Goal: Information Seeking & Learning: Learn about a topic

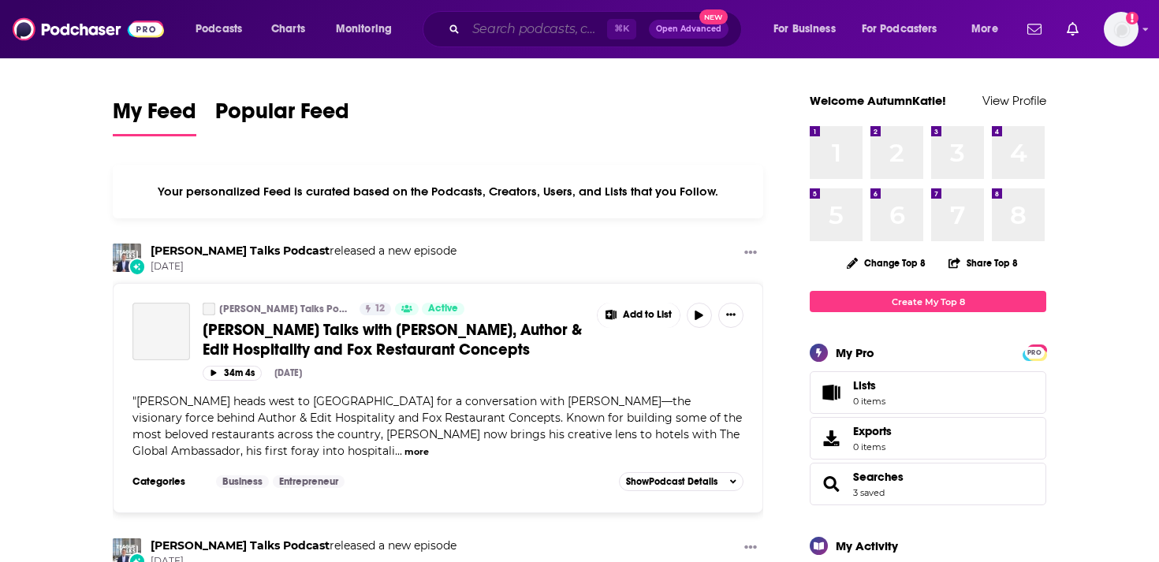
click at [501, 28] on input "Search podcasts, credits, & more..." at bounding box center [536, 29] width 141 height 25
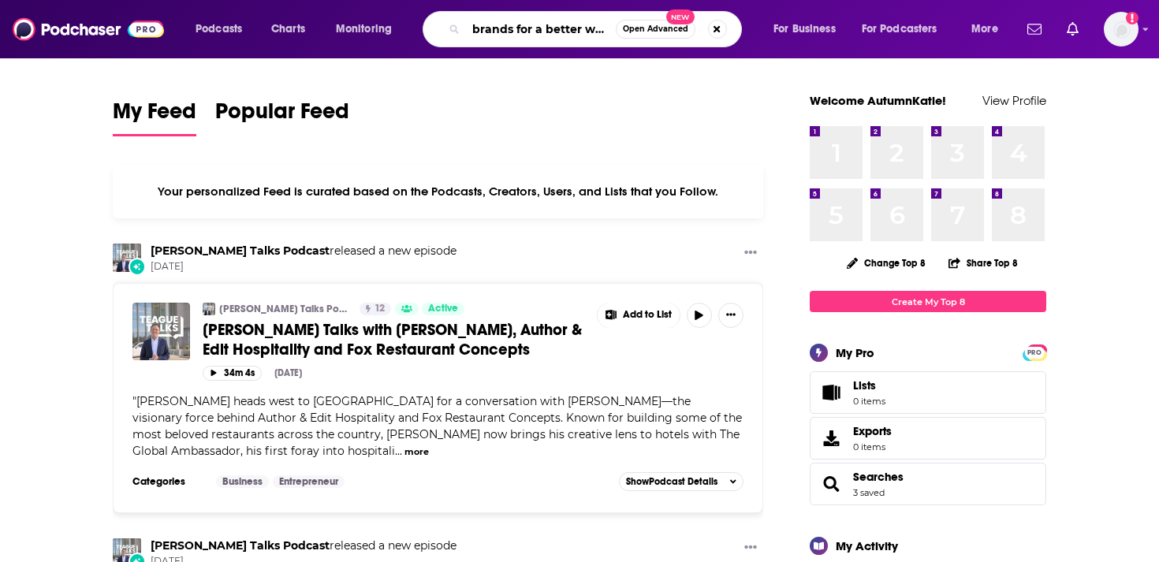
scroll to position [0, 1]
type input "brands for a better world"
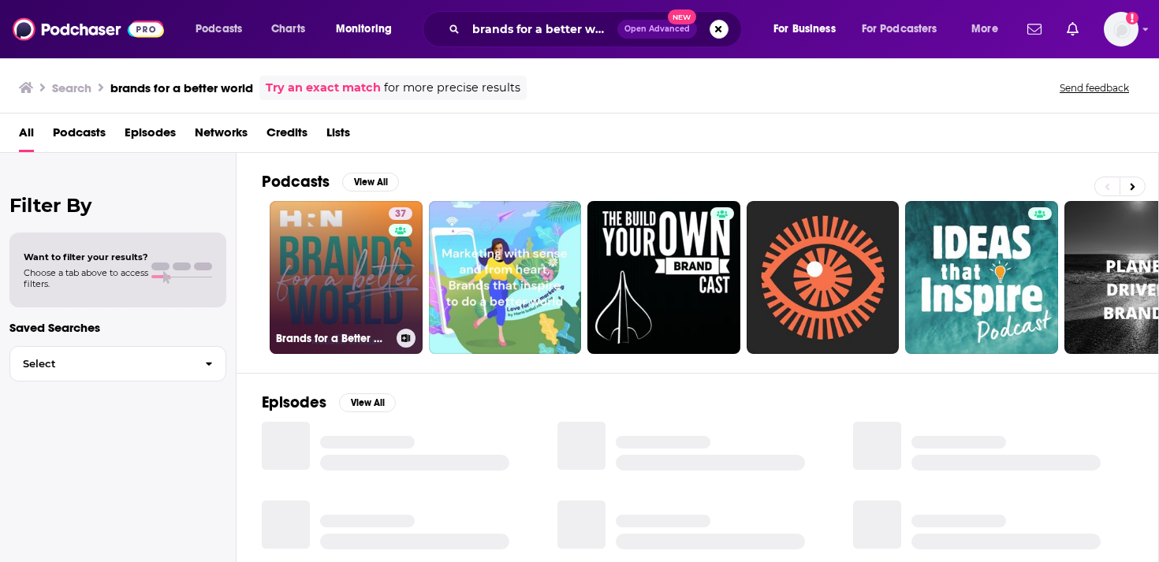
click at [352, 288] on link "37 Brands for a Better World (formerly Evolve CPG)" at bounding box center [346, 277] width 153 height 153
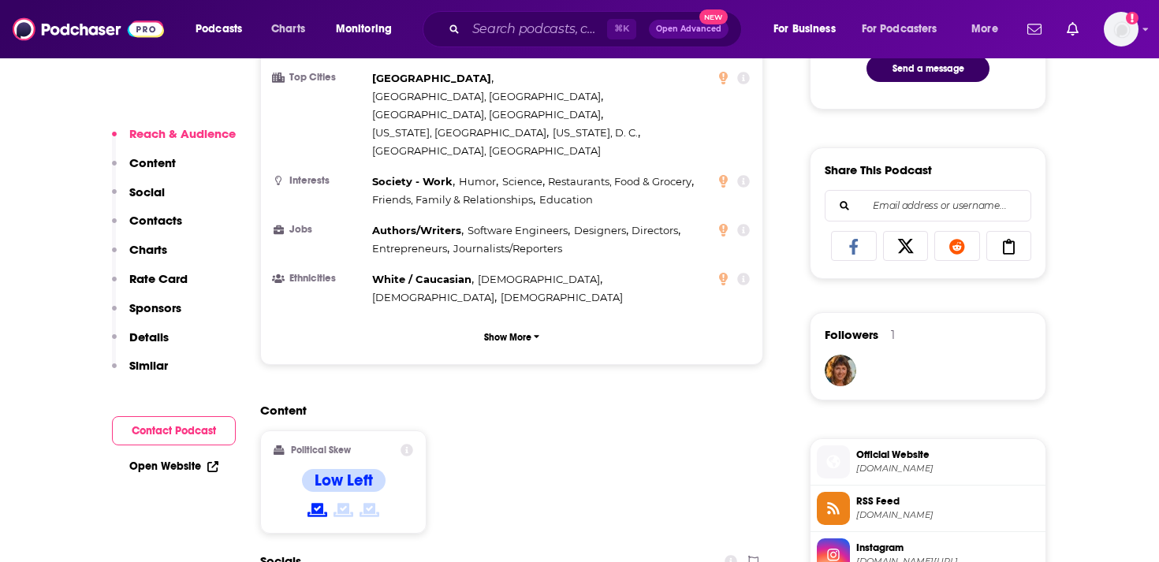
scroll to position [990, 0]
